Goal: Task Accomplishment & Management: Complete application form

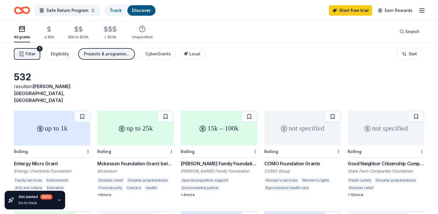
click at [380, 160] on div "Good Neighbor Citizenship Company Grants" at bounding box center [386, 163] width 77 height 7
click at [221, 122] on div "15k – 100k" at bounding box center [219, 128] width 77 height 35
click at [94, 11] on button "Safe Return Program" at bounding box center [67, 11] width 65 height 12
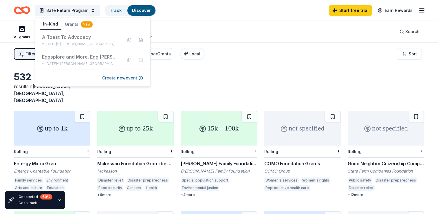
click at [50, 26] on button "In-Kind" at bounding box center [51, 24] width 22 height 11
click at [119, 77] on button "Create new event" at bounding box center [122, 77] width 41 height 7
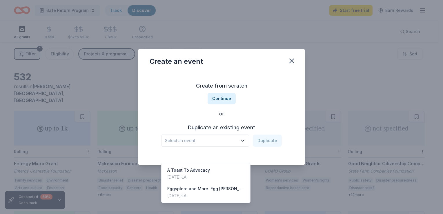
click at [214, 140] on span "Select an event" at bounding box center [201, 140] width 72 height 7
click at [221, 99] on div "Create from scratch Continue or Duplicate an existing event Select an event Dup…" at bounding box center [222, 114] width 144 height 84
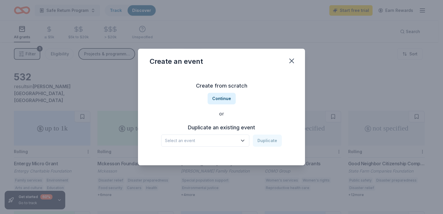
click at [221, 99] on button "Continue" at bounding box center [221, 99] width 28 height 12
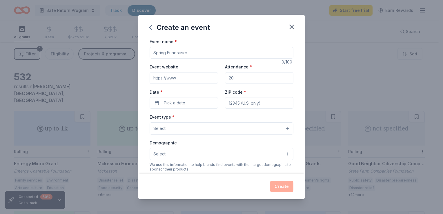
click at [179, 53] on input "Event name *" at bounding box center [222, 53] width 144 height 12
type input "Inclusive Friendsgiving"
type input "www.atalopezfoundation.org"
type input "65"
click at [177, 103] on span "Pick a date" at bounding box center [174, 102] width 21 height 7
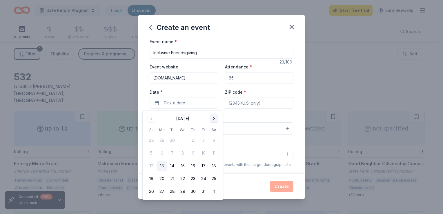
click at [215, 118] on button "Go to next month" at bounding box center [214, 118] width 8 height 8
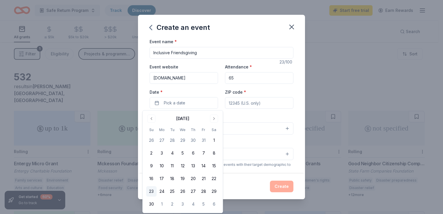
click at [154, 188] on button "23" at bounding box center [151, 191] width 10 height 10
click at [256, 103] on input "ZIP code *" at bounding box center [259, 103] width 68 height 12
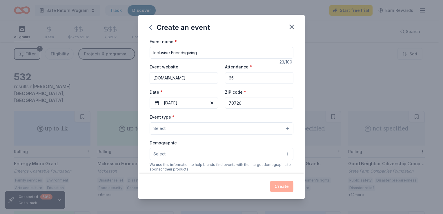
type input "70726"
click at [183, 130] on button "Select" at bounding box center [222, 128] width 144 height 12
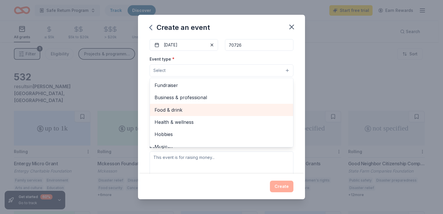
click at [172, 108] on span "Food & drink" at bounding box center [221, 110] width 134 height 8
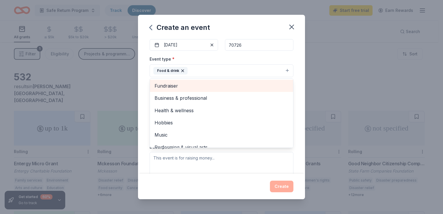
click at [173, 86] on span "Fundraiser" at bounding box center [221, 86] width 134 height 8
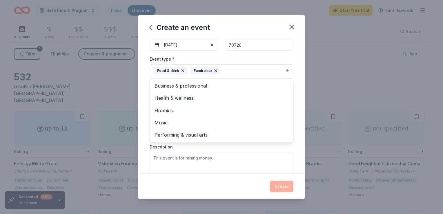
click at [181, 167] on div "Event type * Food & drink Fundraiser Business & professional Health & wellness …" at bounding box center [222, 116] width 144 height 123
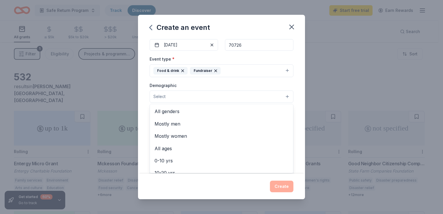
click at [235, 98] on button "Select" at bounding box center [222, 96] width 144 height 12
click at [294, 127] on div "Event name * Inclusive Friendsgiving 23 /100 Event website www.atalopezfoundati…" at bounding box center [221, 105] width 167 height 135
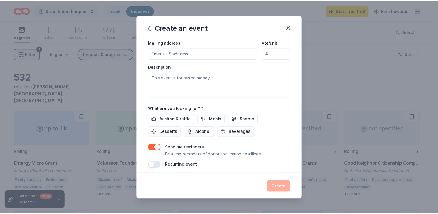
scroll to position [142, 0]
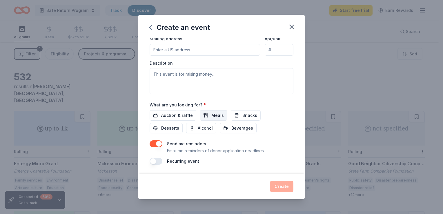
click at [214, 113] on span "Meals" at bounding box center [217, 115] width 12 height 7
click at [242, 116] on span "Snacks" at bounding box center [249, 115] width 15 height 7
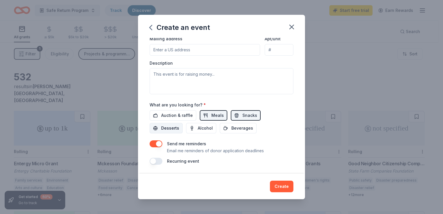
click at [174, 124] on button "Desserts" at bounding box center [166, 128] width 33 height 10
click at [230, 132] on button "Beverages" at bounding box center [238, 128] width 37 height 10
click at [178, 113] on span "Auction & raffle" at bounding box center [177, 115] width 32 height 7
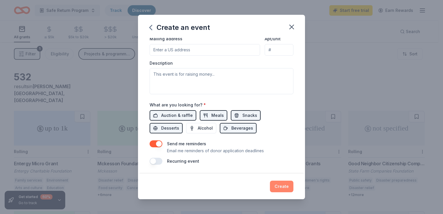
click at [283, 185] on button "Create" at bounding box center [281, 187] width 23 height 12
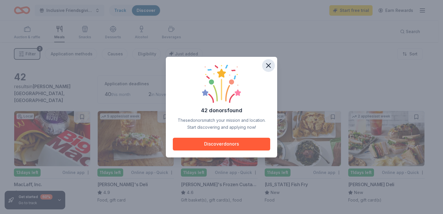
click at [266, 65] on icon "button" at bounding box center [268, 65] width 8 height 8
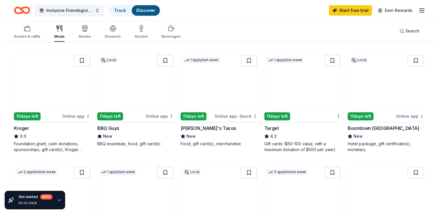
scroll to position [174, 0]
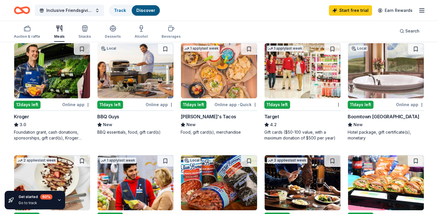
click at [295, 72] on img at bounding box center [303, 70] width 76 height 55
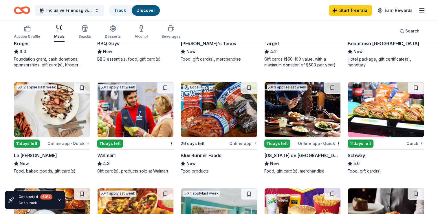
scroll to position [253, 0]
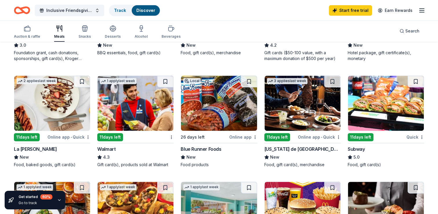
click at [304, 107] on img at bounding box center [303, 103] width 76 height 55
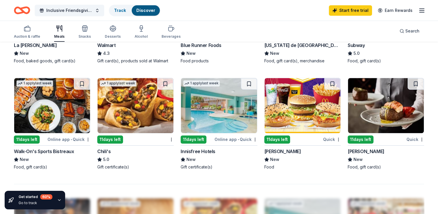
scroll to position [358, 0]
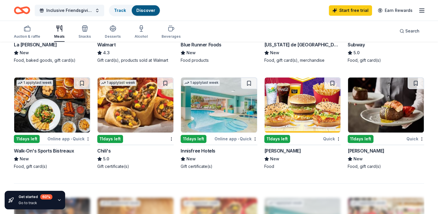
click at [40, 115] on img at bounding box center [52, 104] width 76 height 55
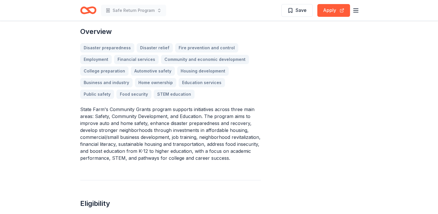
scroll to position [174, 0]
click at [323, 10] on button "Apply" at bounding box center [334, 10] width 33 height 13
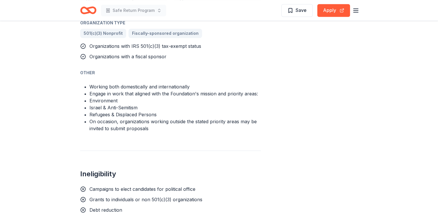
scroll to position [371, 0]
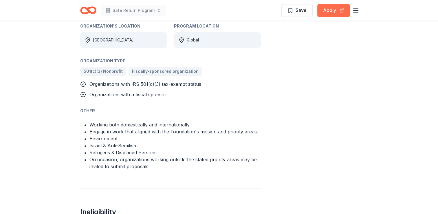
click at [329, 10] on button "Apply" at bounding box center [334, 10] width 33 height 13
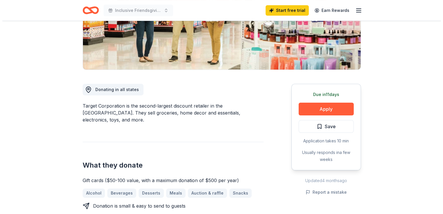
scroll to position [105, 0]
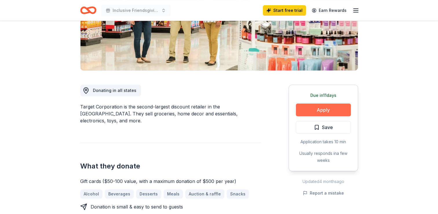
click at [318, 111] on button "Apply" at bounding box center [323, 109] width 55 height 13
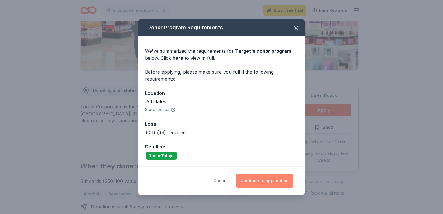
click at [264, 182] on button "Continue to application" at bounding box center [265, 181] width 58 height 14
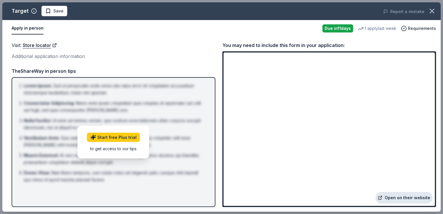
click at [397, 197] on link "Open on their website" at bounding box center [403, 198] width 57 height 12
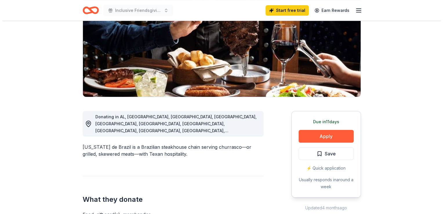
scroll to position [82, 0]
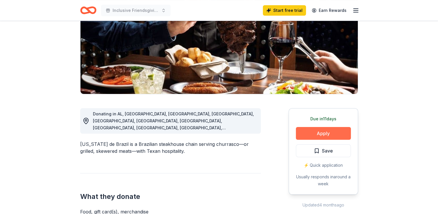
click at [309, 136] on button "Apply" at bounding box center [323, 133] width 55 height 13
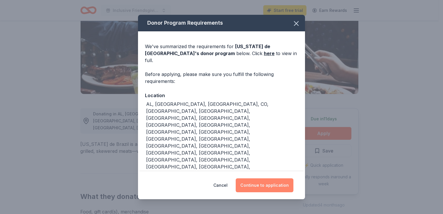
click at [260, 178] on button "Continue to application" at bounding box center [265, 185] width 58 height 14
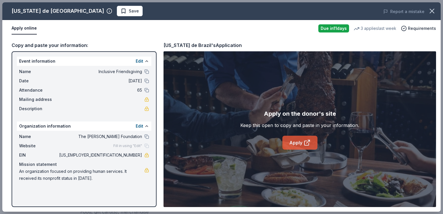
click at [289, 142] on link "Apply" at bounding box center [299, 143] width 35 height 14
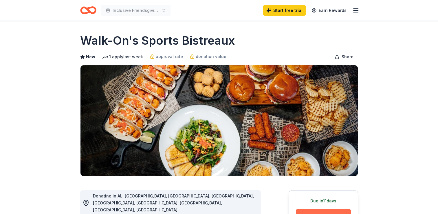
click at [336, 211] on button "Apply" at bounding box center [323, 215] width 55 height 13
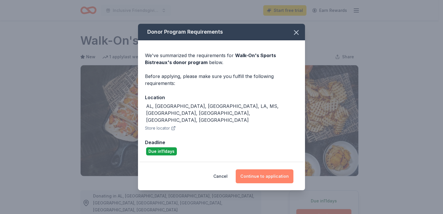
click at [265, 169] on button "Continue to application" at bounding box center [265, 176] width 58 height 14
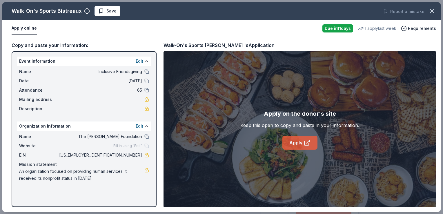
click at [296, 141] on link "Apply" at bounding box center [299, 143] width 35 height 14
